Goal: Information Seeking & Learning: Understand process/instructions

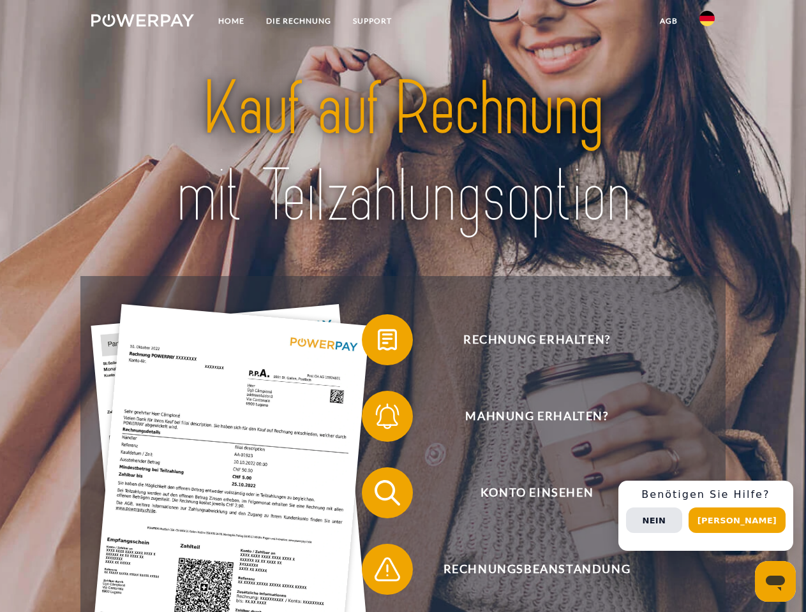
click at [142, 22] on img at bounding box center [142, 20] width 103 height 13
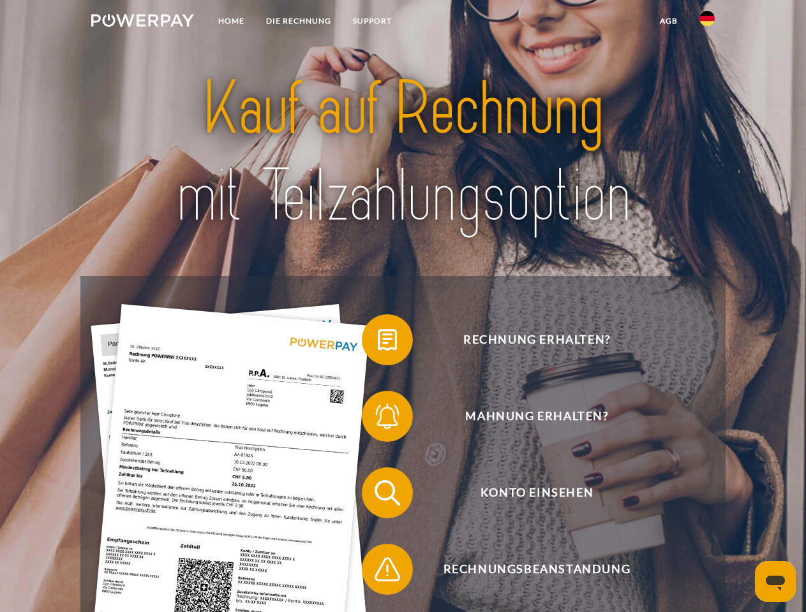
click at [707, 22] on img at bounding box center [706, 18] width 15 height 15
click at [668, 21] on link "agb" at bounding box center [669, 21] width 40 height 23
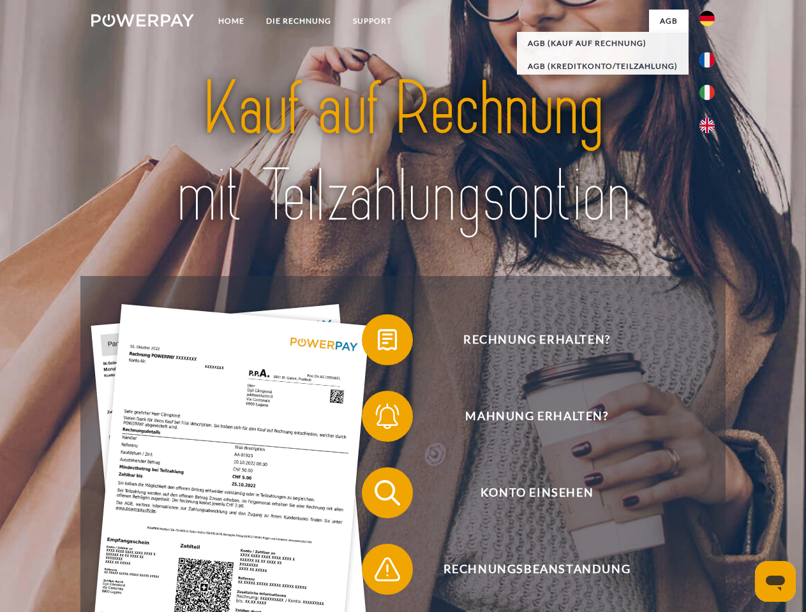
click at [378, 343] on span at bounding box center [368, 340] width 64 height 64
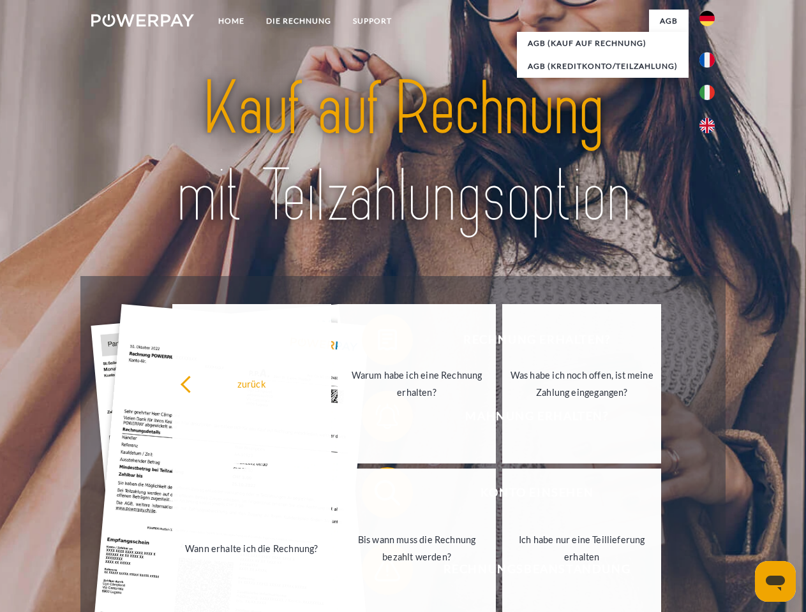
click at [378, 419] on link "Warum habe ich eine Rechnung erhalten?" at bounding box center [416, 383] width 159 height 159
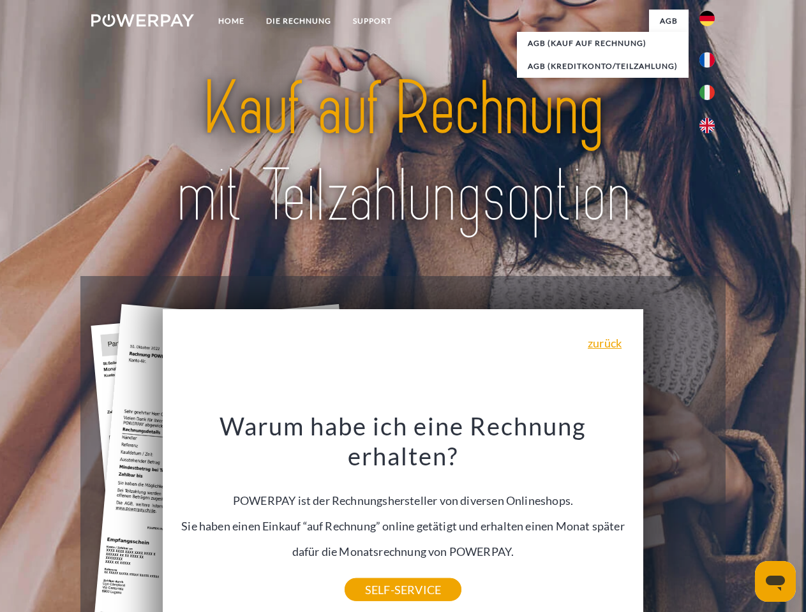
click at [378, 496] on div "Warum habe ich eine Rechnung erhalten? POWERPAY ist der Rechnungshersteller von…" at bounding box center [403, 500] width 466 height 179
click at [378, 572] on div "Warum habe ich eine Rechnung erhalten? POWERPAY ist der Rechnungshersteller von…" at bounding box center [403, 500] width 466 height 179
click at [710, 516] on div "Rechnung erhalten? Mahnung erhalten? Konto einsehen" at bounding box center [402, 531] width 644 height 510
click at [679, 519] on span "Konto einsehen" at bounding box center [536, 493] width 313 height 51
click at [741, 521] on header "Home DIE RECHNUNG SUPPORT" at bounding box center [403, 440] width 806 height 881
